Goal: Information Seeking & Learning: Compare options

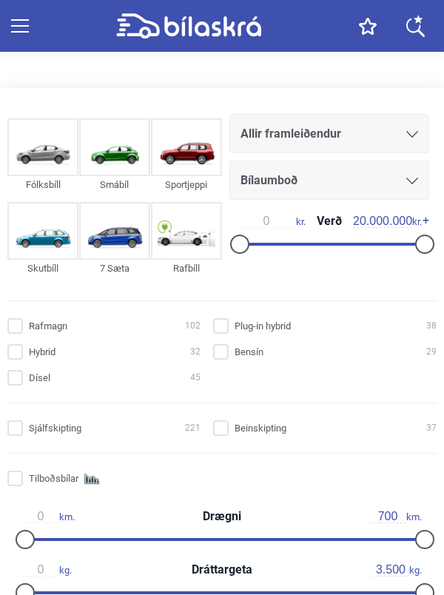
click at [19, 326] on input "Rafmagn 102" at bounding box center [106, 327] width 193 height 16
checkbox input "true"
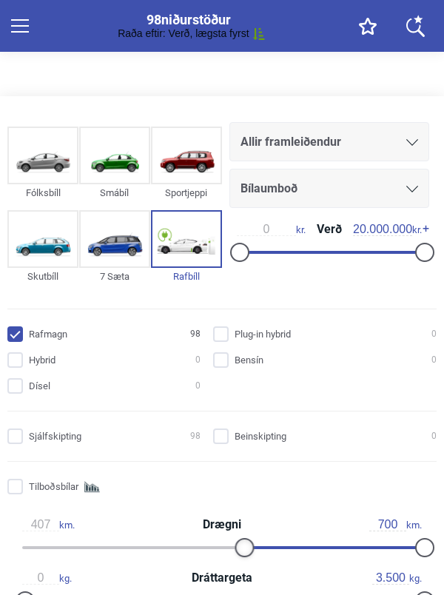
type input "408"
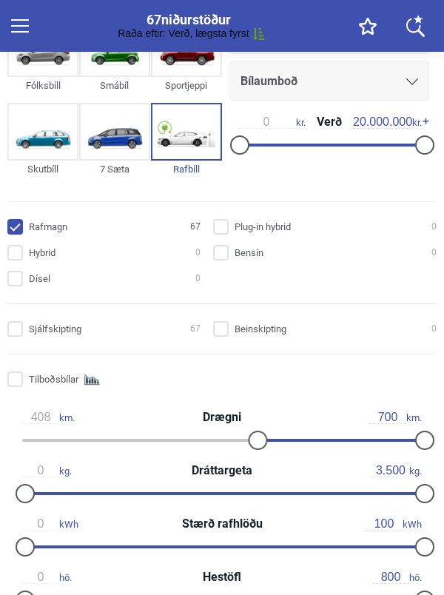
scroll to position [117, 0]
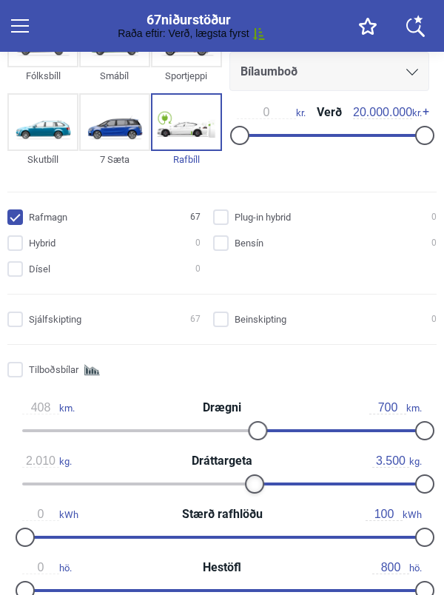
type input "1.960"
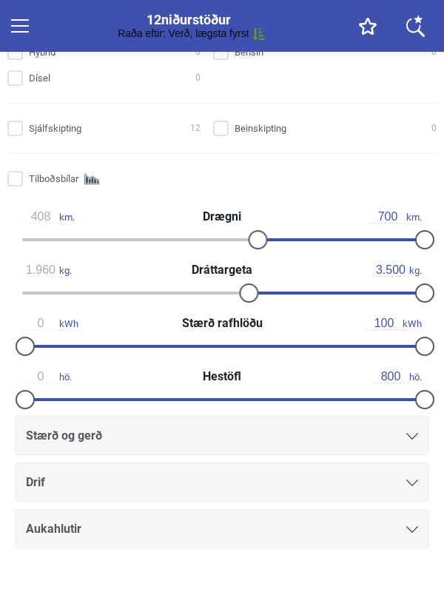
scroll to position [309, 0]
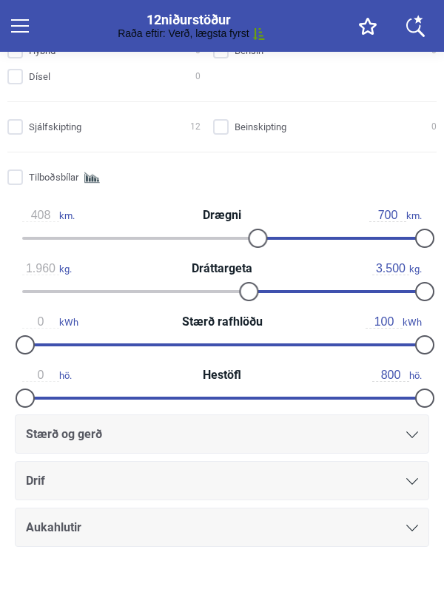
click at [406, 491] on div "Drif" at bounding box center [222, 481] width 392 height 21
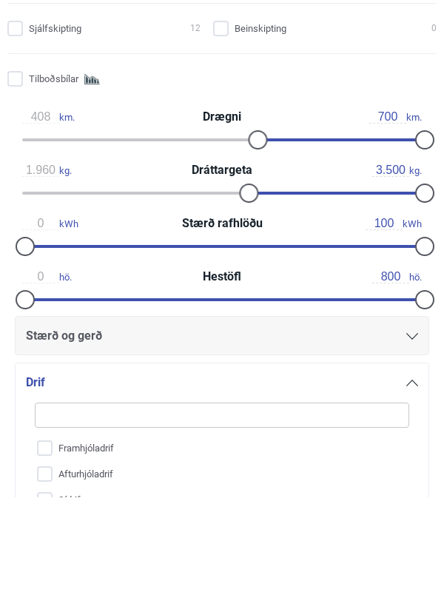
scroll to position [399, 0]
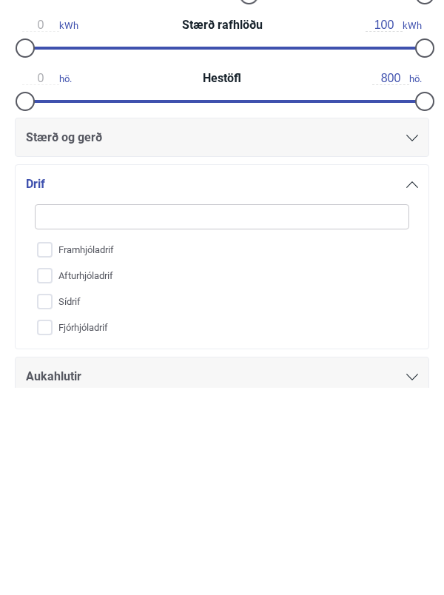
click at [107, 545] on input "Fjórhjóladrif" at bounding box center [212, 536] width 376 height 26
checkbox input "true"
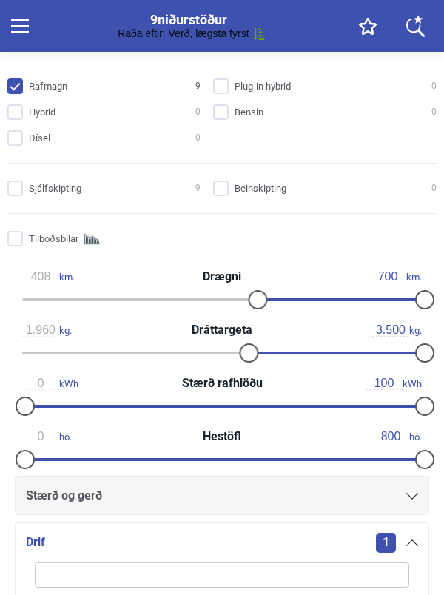
scroll to position [251, 0]
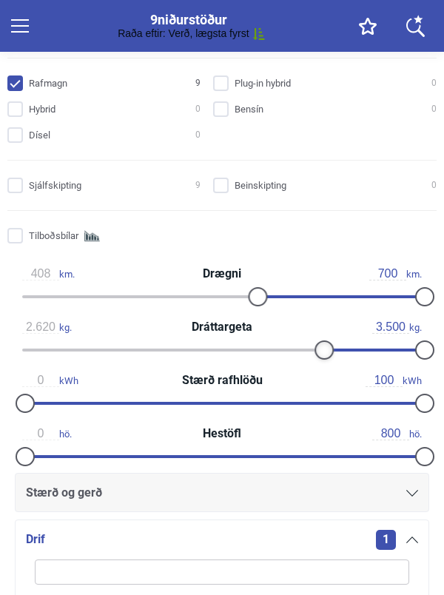
type input "2.630"
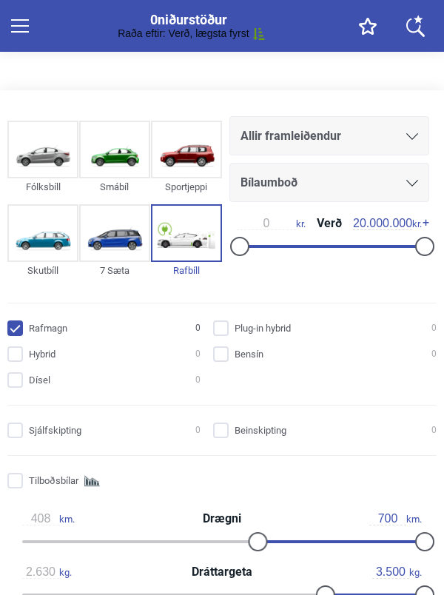
scroll to position [4, 0]
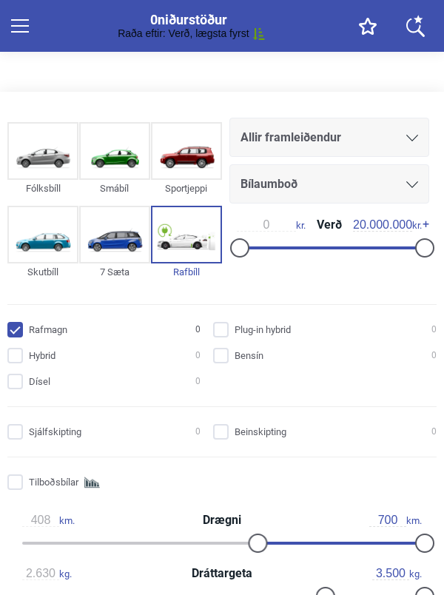
click at [432, 246] on div at bounding box center [424, 247] width 19 height 19
click at [409, 227] on input "20.000.000" at bounding box center [382, 224] width 59 height 13
click at [362, 223] on input "20.000.000" at bounding box center [382, 224] width 59 height 13
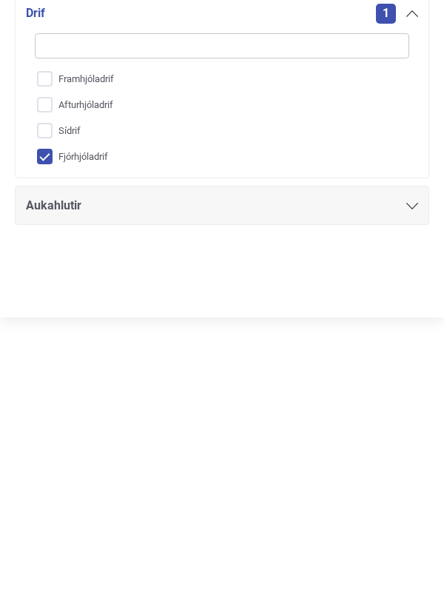
type input "20.000.000"
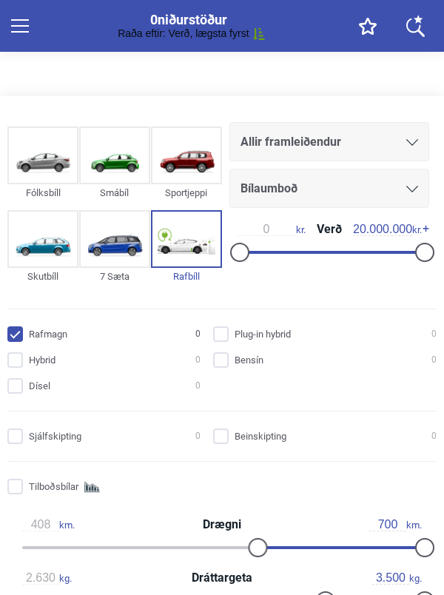
click at [11, 388] on input "Dísel 0" at bounding box center [106, 387] width 193 height 16
checkbox input "true"
click at [229, 339] on input "Plug-in hybrid 0" at bounding box center [327, 335] width 224 height 16
checkbox input "true"
type input "2.400"
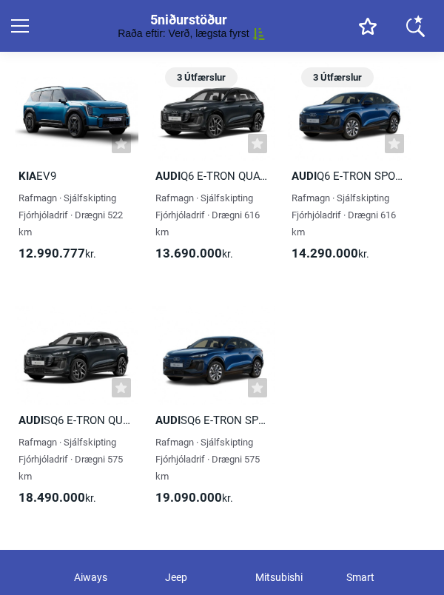
scroll to position [1126, 0]
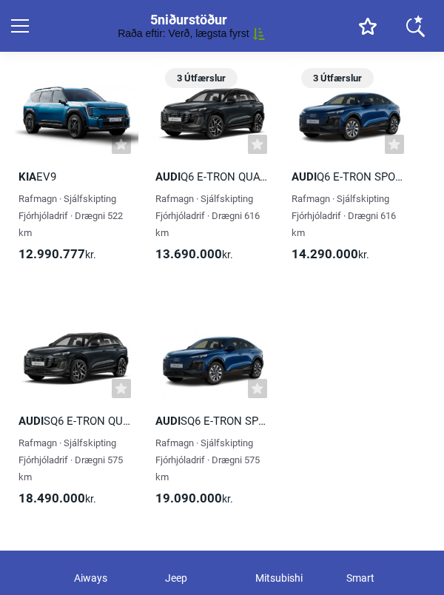
click at [50, 186] on h2 "Kia EV9" at bounding box center [77, 177] width 124 height 17
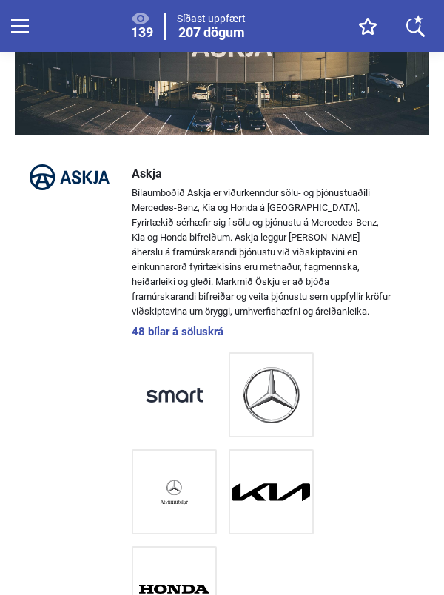
scroll to position [2131, 0]
click at [164, 438] on img at bounding box center [174, 395] width 87 height 87
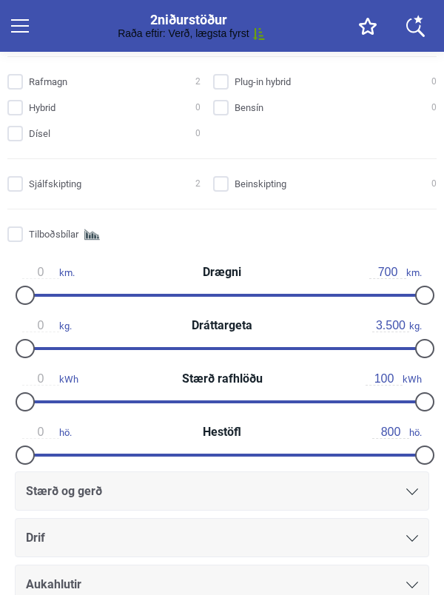
scroll to position [270, 0]
